Goal: Use online tool/utility: Utilize a website feature to perform a specific function

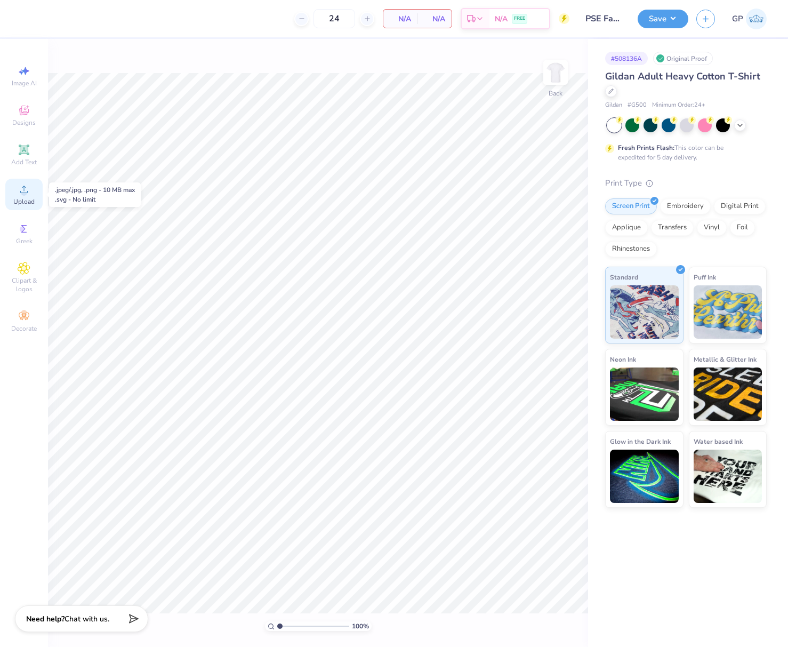
click at [17, 185] on div "Upload" at bounding box center [23, 194] width 37 height 31
click at [31, 17] on div at bounding box center [28, 17] width 15 height 15
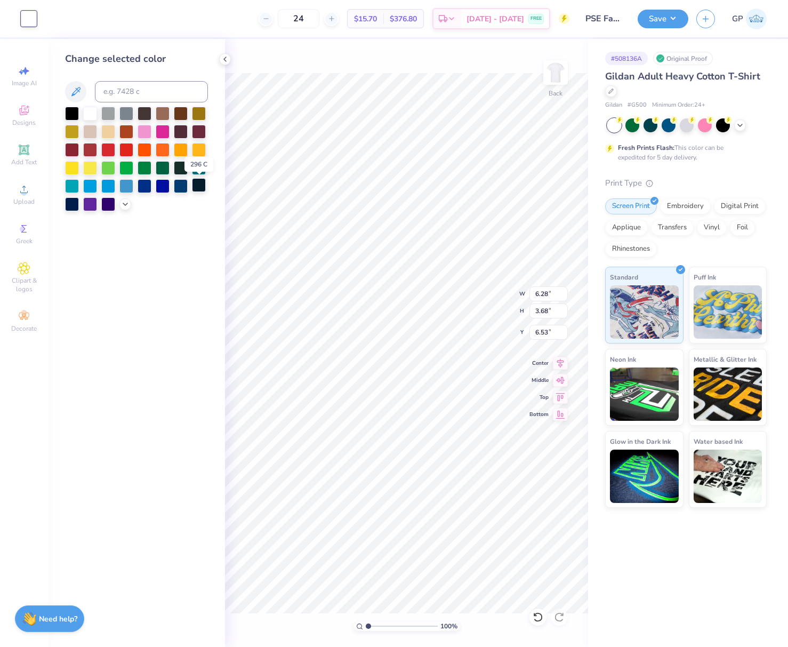
click at [197, 189] on div at bounding box center [199, 185] width 14 height 14
click at [526, 291] on input "6.28" at bounding box center [548, 293] width 38 height 15
type input "3"
type input "5"
type input "4.00"
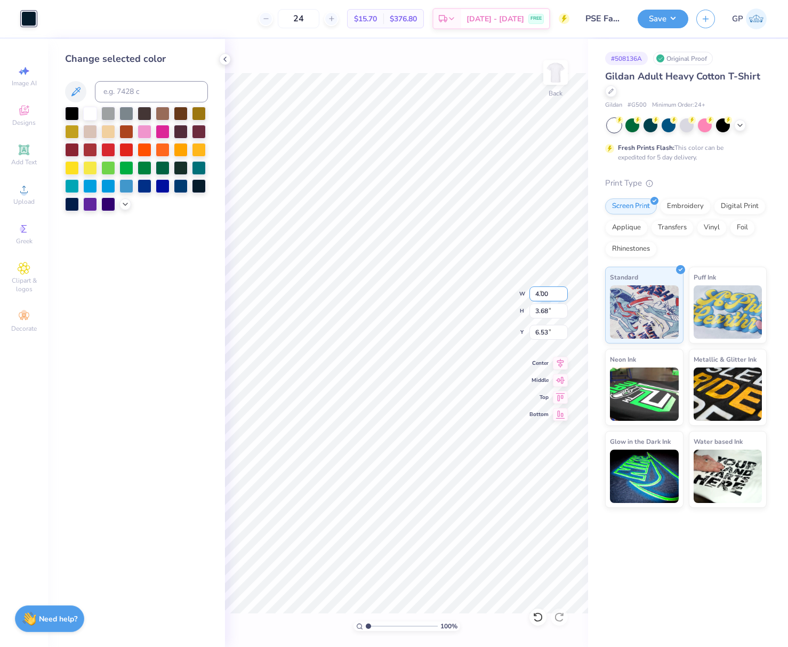
type input "2.34"
click at [526, 329] on input "7.20" at bounding box center [548, 332] width 38 height 15
type input "3.00"
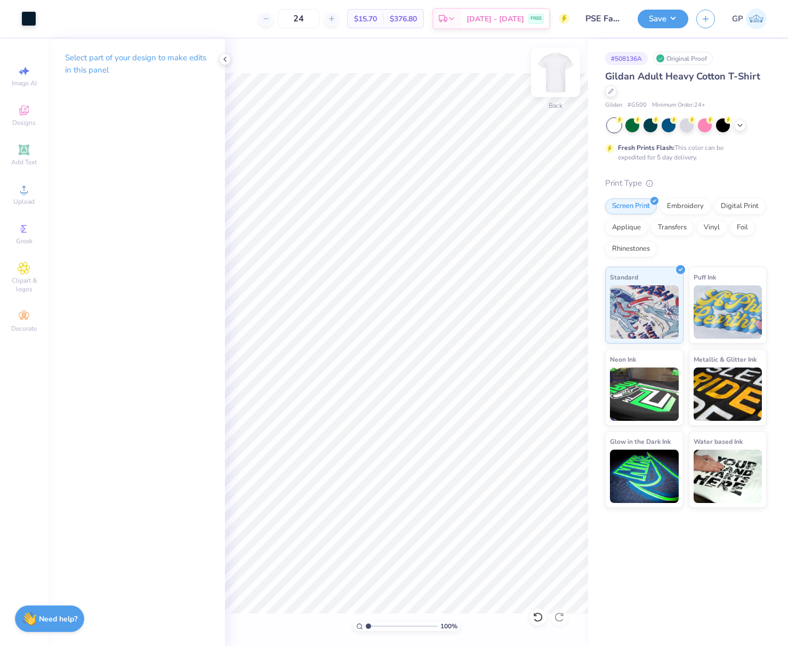
click at [526, 76] on img at bounding box center [555, 72] width 43 height 43
click at [26, 193] on icon at bounding box center [23, 189] width 7 height 7
click at [526, 432] on div "Art colors 24 $19.43 Per Item $466.32 Total Est. Delivery Aug 28 - 31 FREE Desi…" at bounding box center [394, 323] width 788 height 647
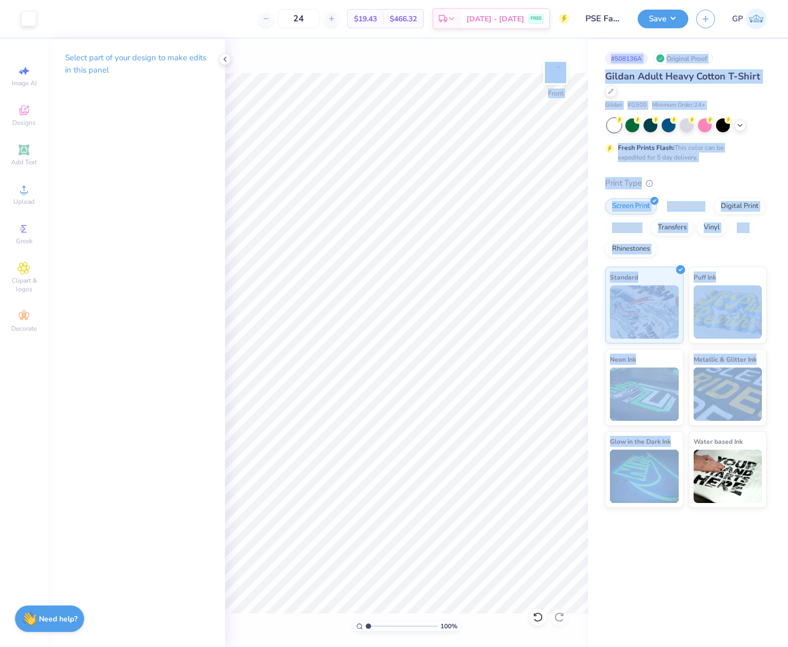
drag, startPoint x: 224, startPoint y: 247, endPoint x: 588, endPoint y: 553, distance: 475.3
click at [526, 553] on div "Art colors 24 $19.43 Per Item $466.32 Total Est. Delivery Aug 28 - 31 FREE Desi…" at bounding box center [394, 323] width 788 height 647
click at [526, 179] on div "Print Type" at bounding box center [686, 183] width 162 height 12
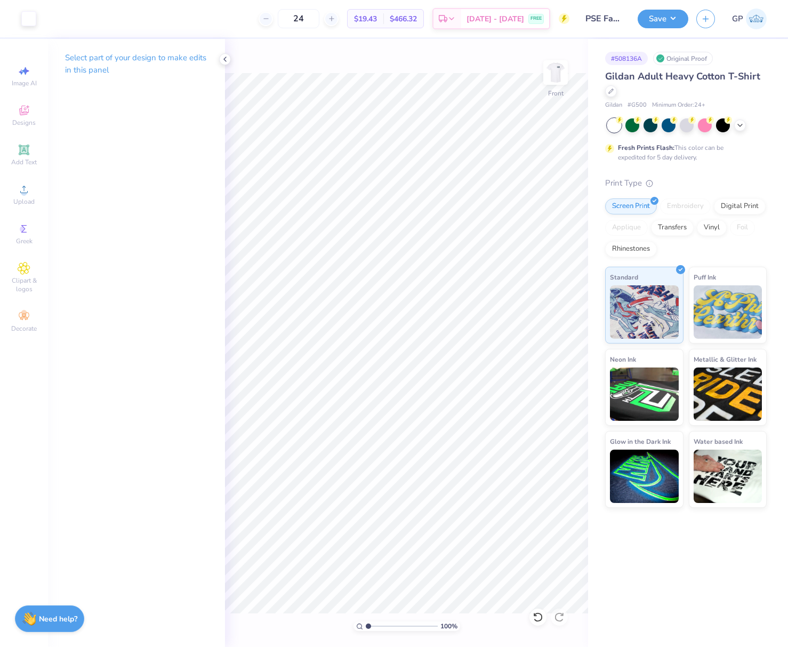
click at [450, 466] on div "Art colors 24 $19.43 Per Item $466.32 Total Est. Delivery Aug 28 - 31 FREE Desi…" at bounding box center [394, 323] width 788 height 647
click at [30, 18] on div at bounding box center [28, 17] width 15 height 15
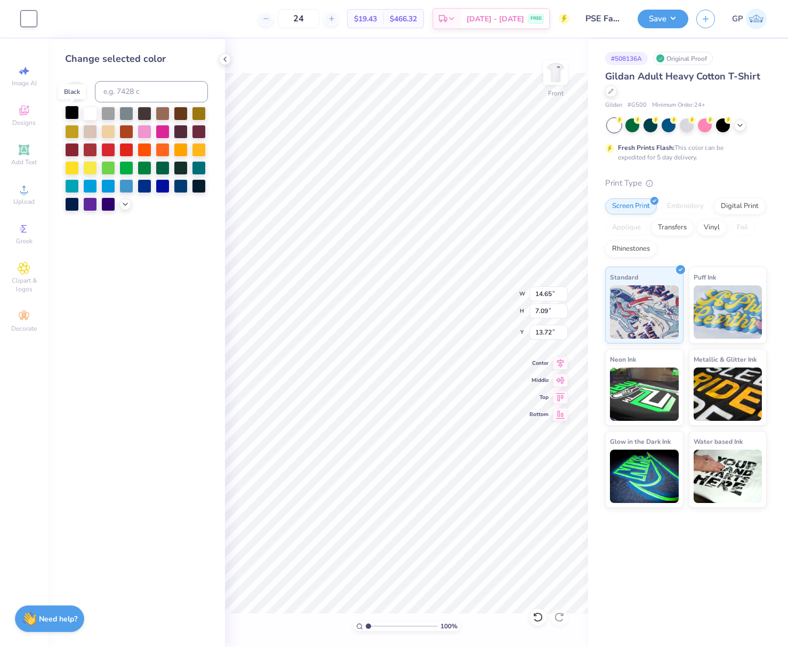
click at [69, 108] on div at bounding box center [72, 113] width 14 height 14
click at [526, 296] on input "14.65" at bounding box center [548, 293] width 38 height 15
type input "12.00"
type input "5.81"
click at [526, 334] on input "14.36" at bounding box center [548, 332] width 38 height 15
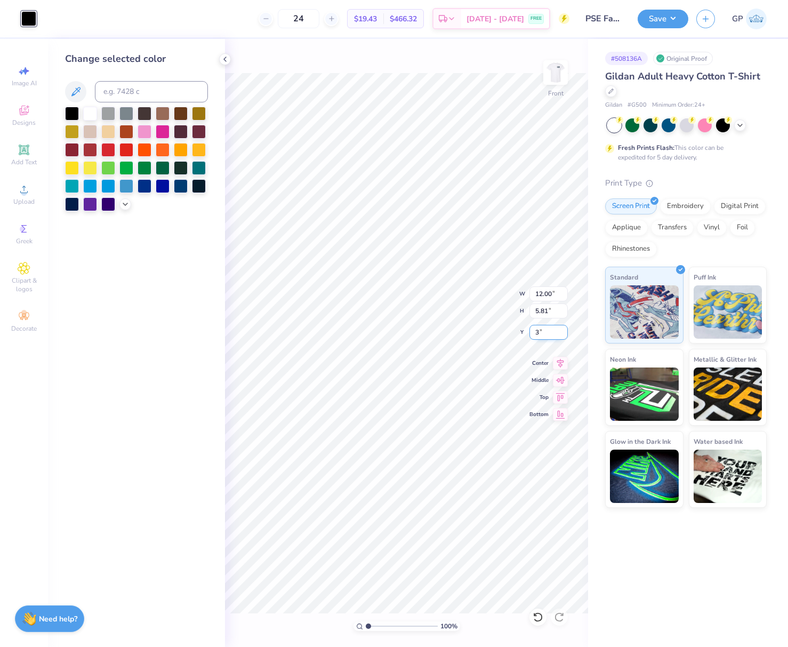
type input "3.00"
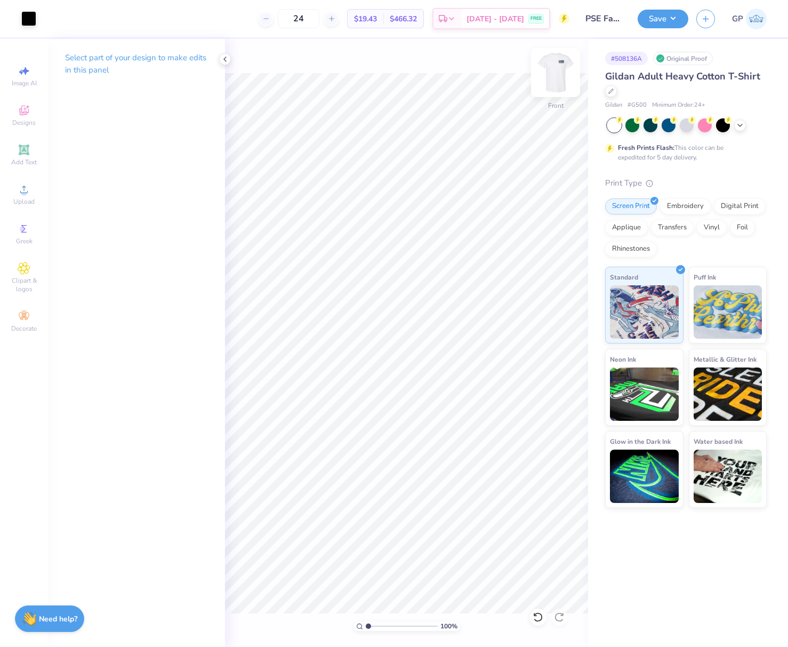
click at [526, 75] on img at bounding box center [555, 72] width 43 height 43
click at [34, 15] on div at bounding box center [28, 17] width 15 height 15
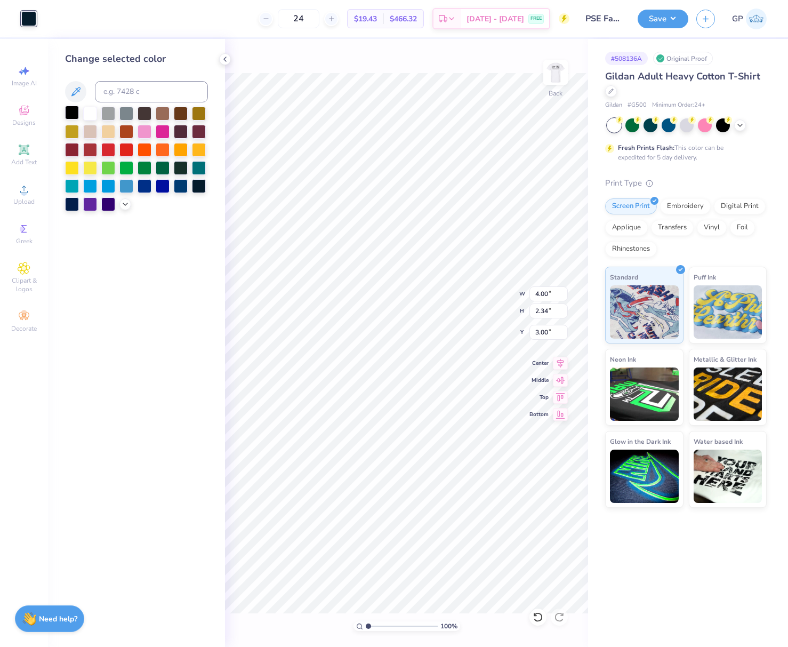
click at [71, 111] on div at bounding box center [72, 113] width 14 height 14
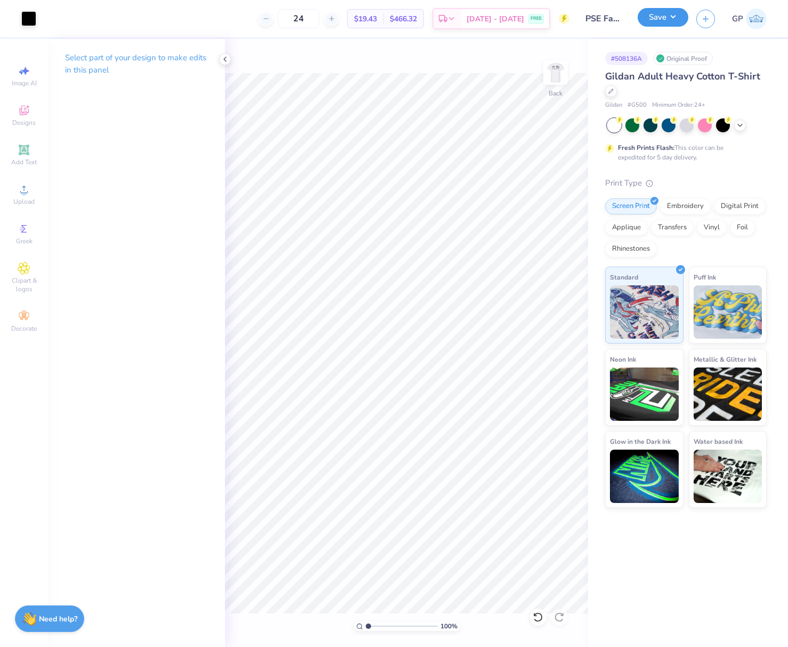
click at [526, 18] on button "Save" at bounding box center [663, 17] width 51 height 19
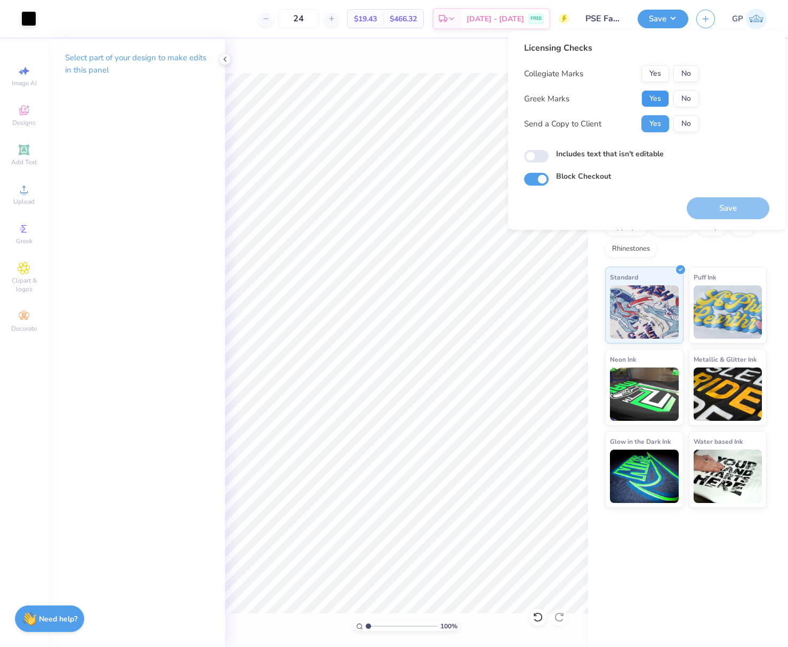
click at [526, 95] on button "Yes" at bounding box center [655, 98] width 28 height 17
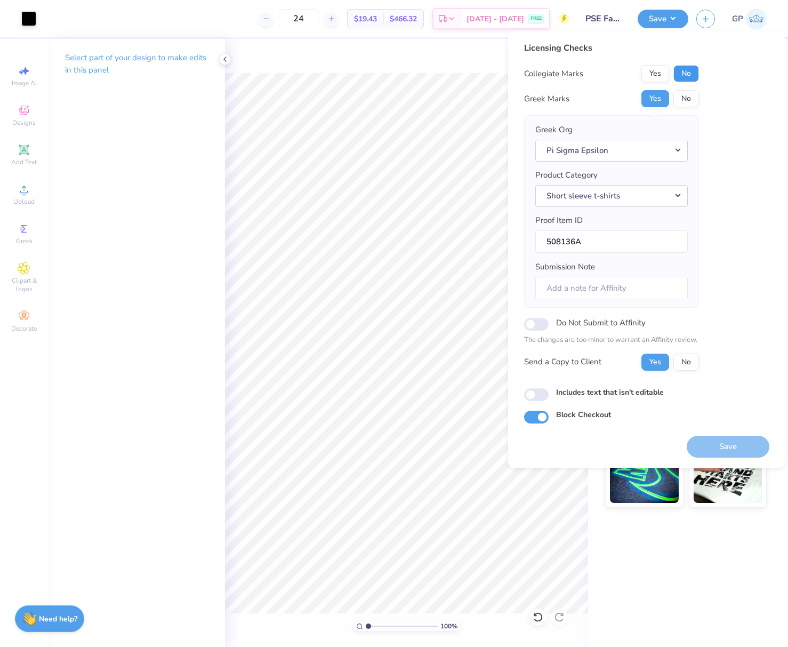
click at [526, 80] on button "No" at bounding box center [686, 73] width 26 height 17
click at [526, 395] on input "Includes text that isn't editable" at bounding box center [536, 394] width 25 height 13
checkbox input "true"
click at [526, 454] on button "Save" at bounding box center [728, 447] width 83 height 22
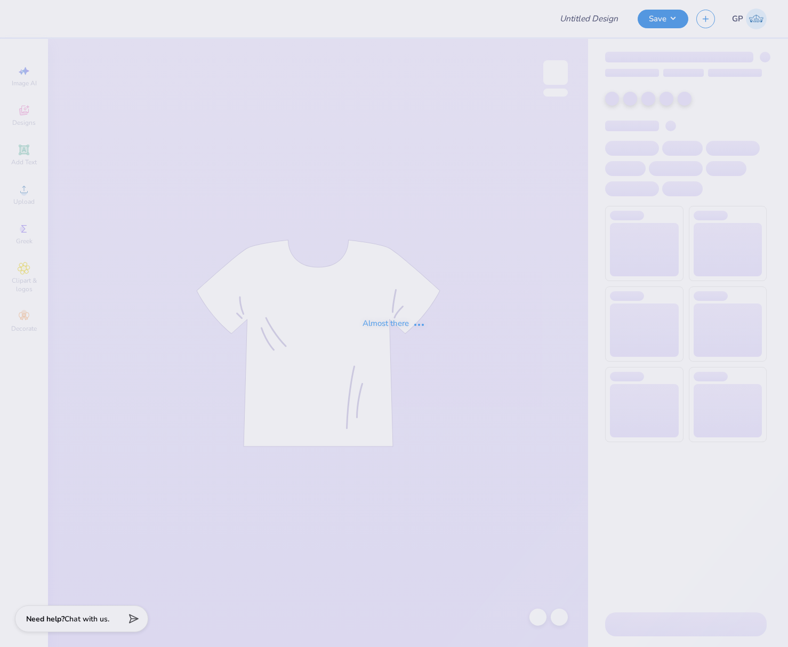
type input "[PERSON_NAME] : Nonprofit Org"
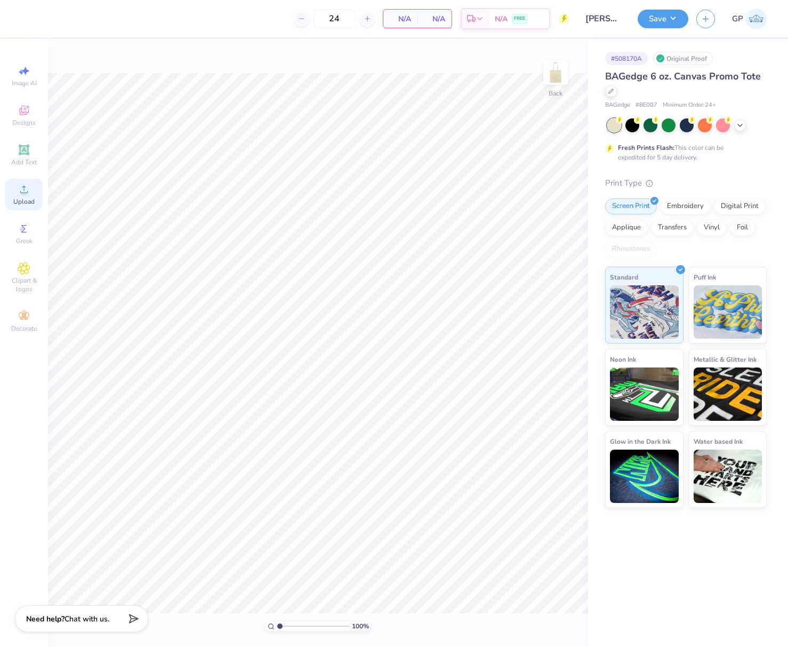
click at [25, 190] on circle at bounding box center [24, 193] width 6 height 6
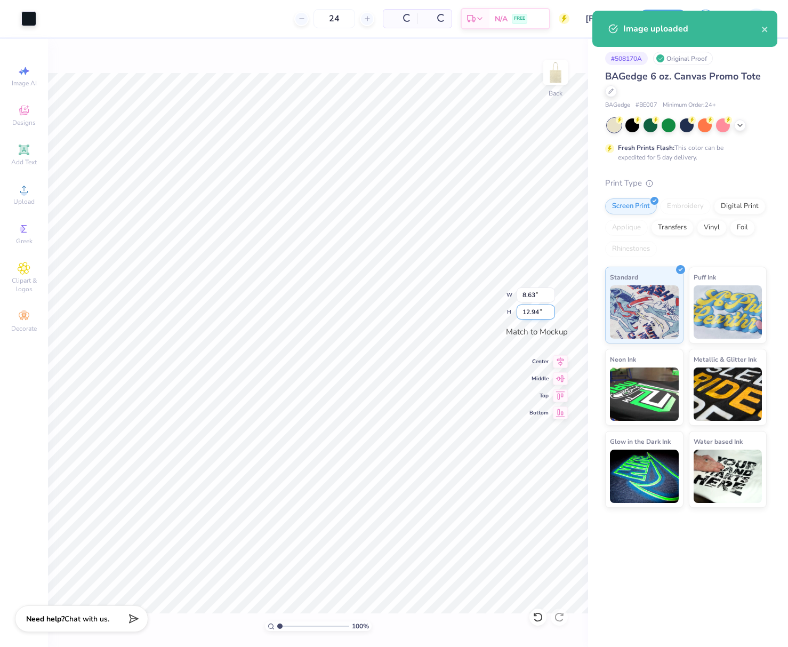
click at [533, 304] on input "12.94" at bounding box center [536, 311] width 38 height 15
click at [534, 287] on input "8.63" at bounding box center [536, 294] width 38 height 15
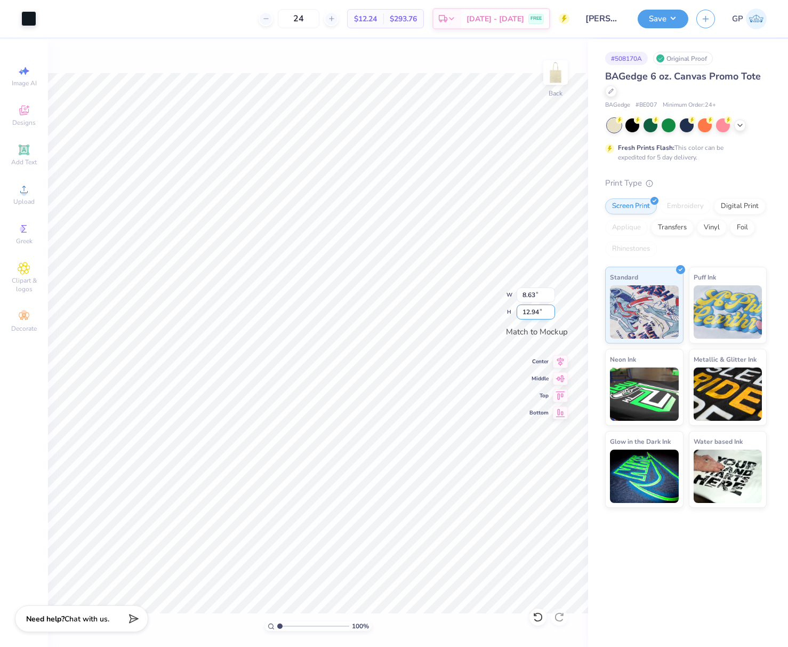
click at [534, 309] on input "12.94" at bounding box center [536, 311] width 38 height 15
type input "13"
type input "8.67"
type input "13.00"
click at [30, 14] on div at bounding box center [28, 17] width 15 height 15
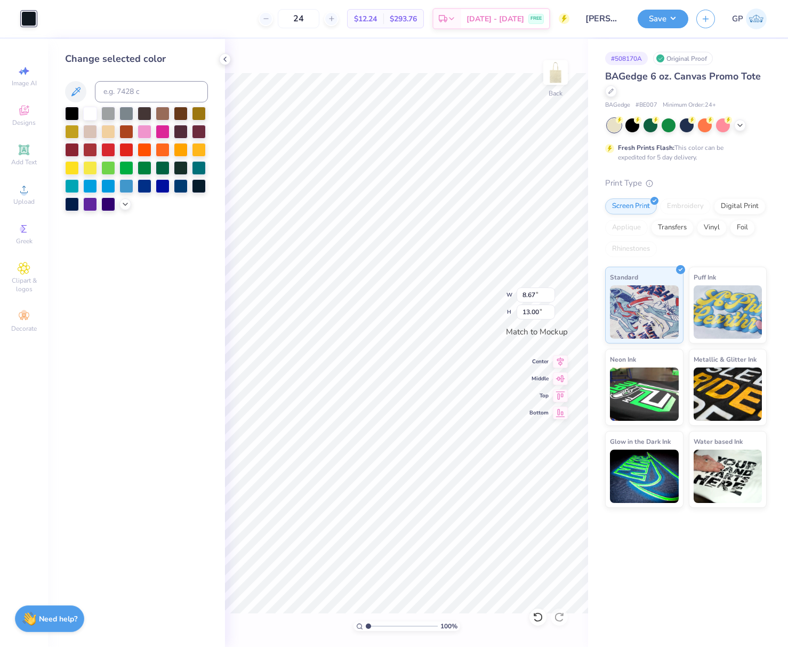
click at [72, 105] on div "Change selected color" at bounding box center [136, 131] width 143 height 159
click at [72, 111] on div at bounding box center [72, 113] width 14 height 14
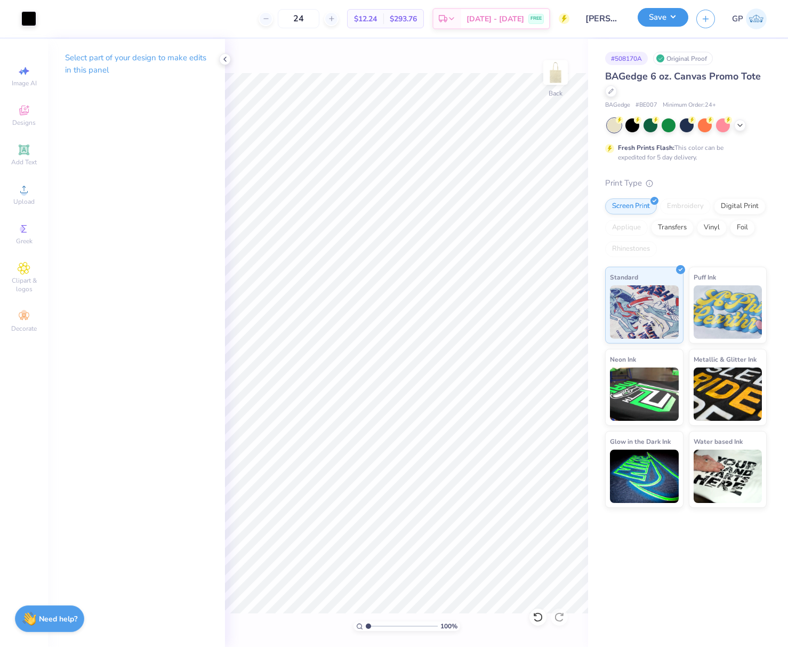
click at [661, 16] on button "Save" at bounding box center [663, 17] width 51 height 19
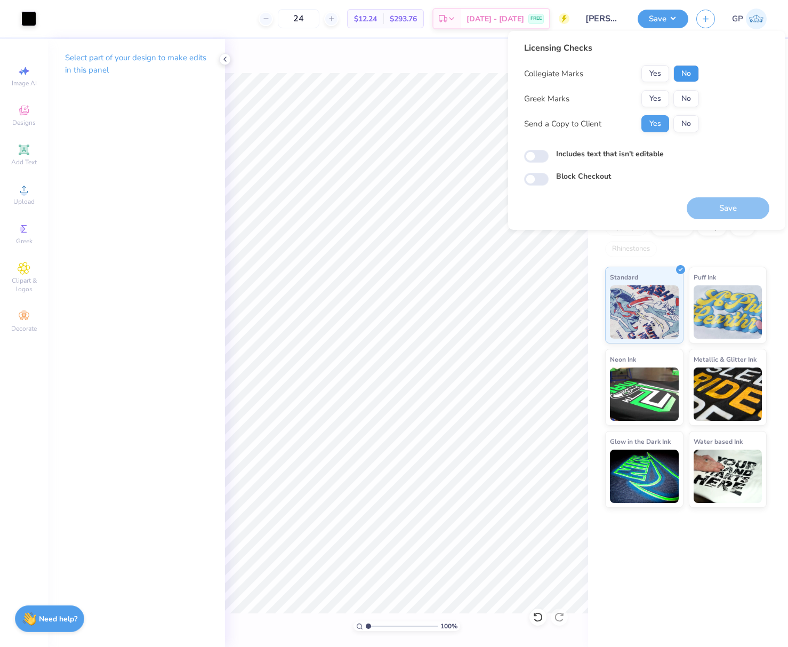
click at [682, 82] on button "No" at bounding box center [686, 73] width 26 height 17
click at [682, 98] on button "No" at bounding box center [686, 98] width 26 height 17
click at [525, 157] on input "Includes text that isn't editable" at bounding box center [536, 156] width 25 height 13
checkbox input "true"
click at [720, 209] on button "Save" at bounding box center [728, 208] width 83 height 22
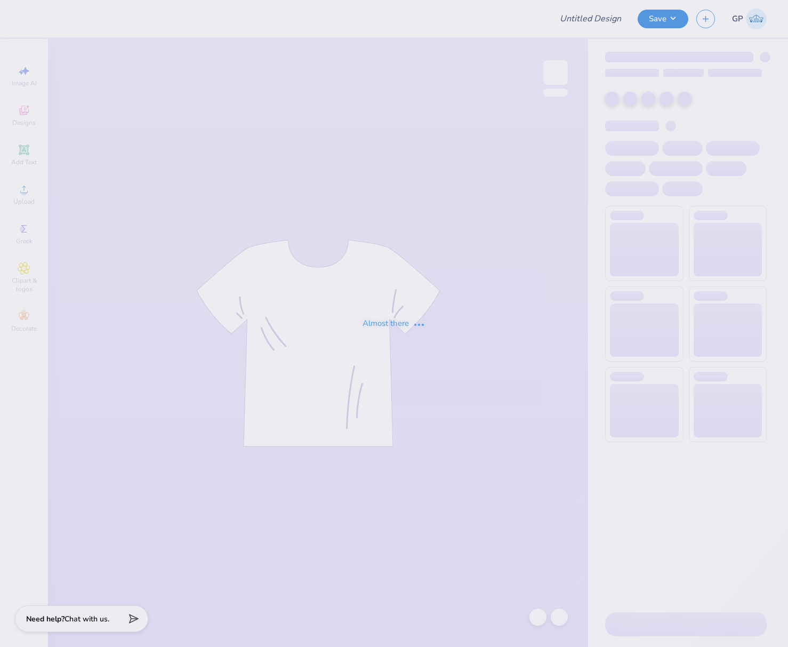
type input "[PERSON_NAME] : [US_STATE][GEOGRAPHIC_DATA][PERSON_NAME]"
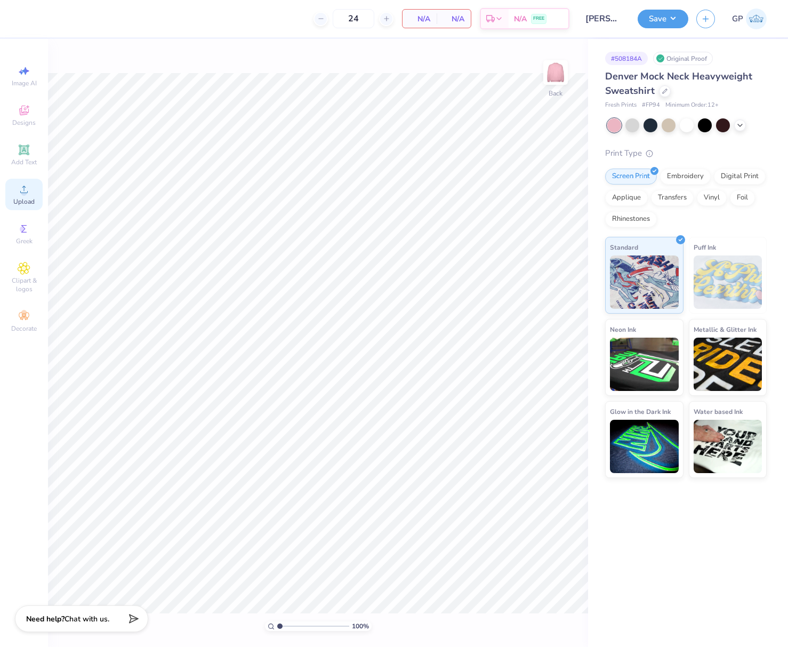
click at [29, 191] on icon at bounding box center [24, 189] width 13 height 13
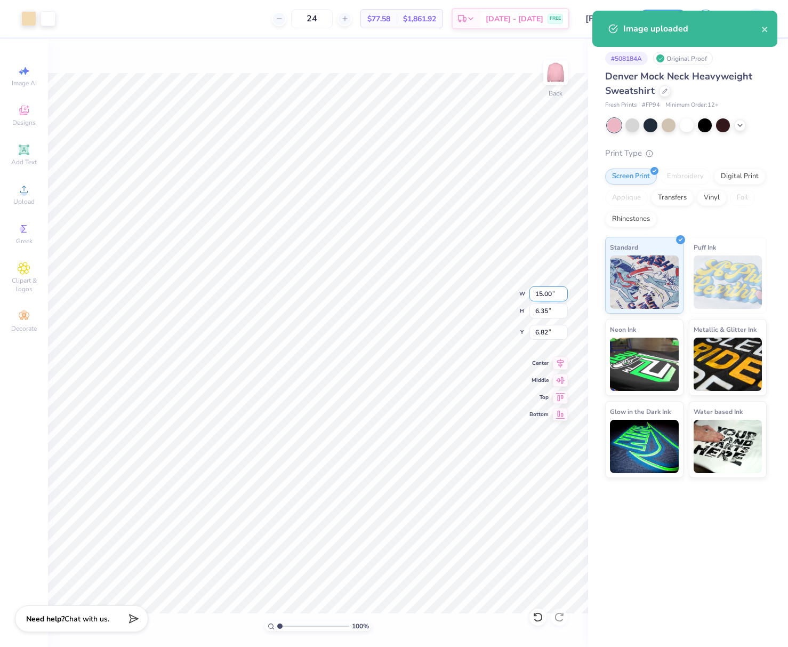
click at [543, 296] on input "15.00" at bounding box center [548, 293] width 38 height 15
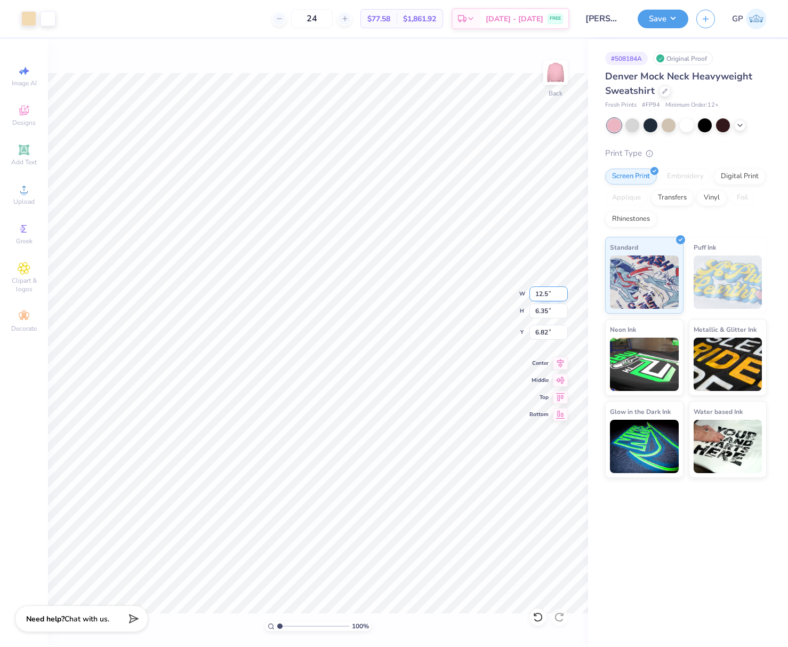
type input "12.50"
type input "5.29"
click at [537, 333] on input "7.35" at bounding box center [548, 332] width 38 height 15
type input "3.00"
click at [657, 14] on button "Save" at bounding box center [663, 17] width 51 height 19
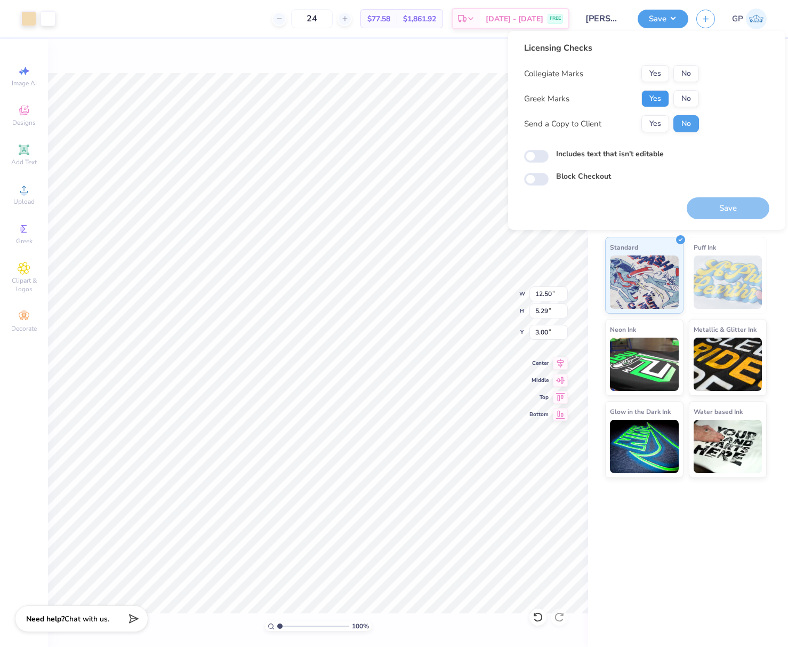
click at [653, 91] on button "Yes" at bounding box center [655, 98] width 28 height 17
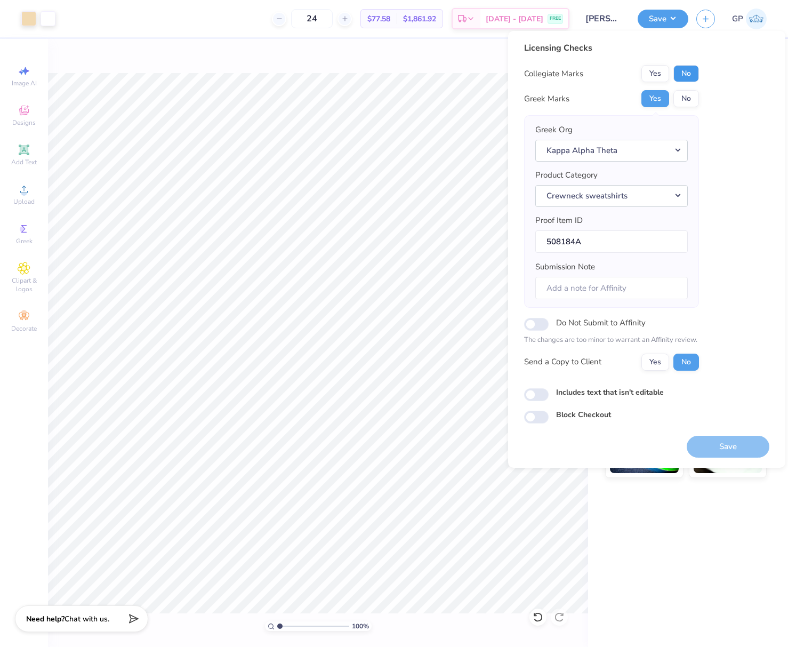
click at [685, 72] on button "No" at bounding box center [686, 73] width 26 height 17
click at [537, 398] on input "Includes text that isn't editable" at bounding box center [536, 394] width 25 height 13
checkbox input "true"
click at [719, 442] on button "Save" at bounding box center [728, 447] width 83 height 22
